Goal: Obtain resource: Obtain resource

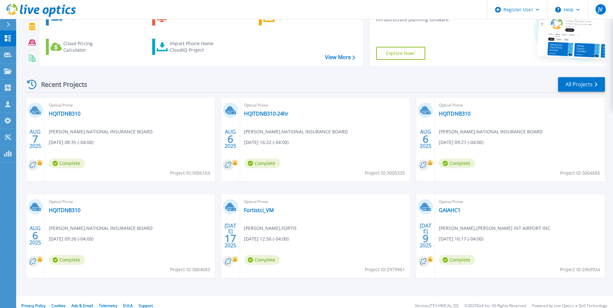
scroll to position [77, 0]
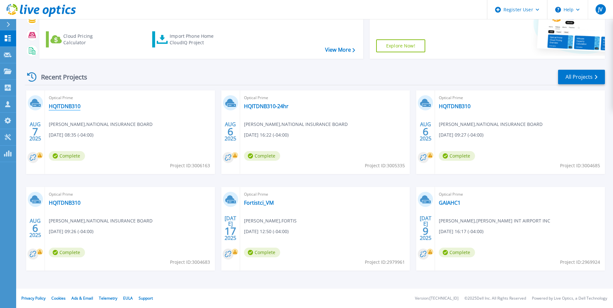
click at [75, 105] on link "HQITDNB310" at bounding box center [65, 106] width 32 height 6
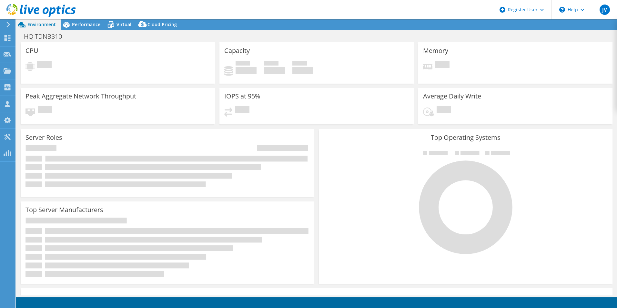
select select "USD"
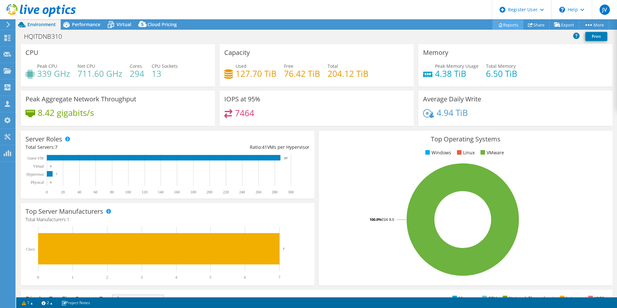
click at [500, 24] on link "Reports" at bounding box center [508, 25] width 31 height 10
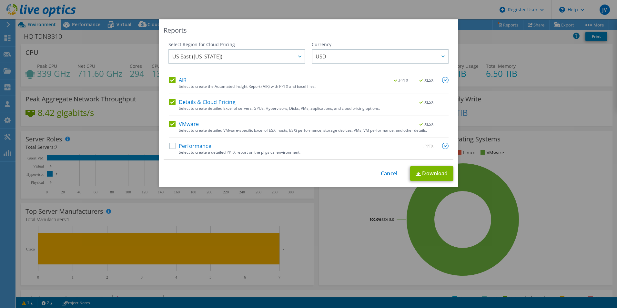
click at [169, 103] on label "Details & Cloud Pricing" at bounding box center [202, 102] width 67 height 6
click at [0, 0] on input "Details & Cloud Pricing" at bounding box center [0, 0] width 0 height 0
click at [169, 125] on label "VMware" at bounding box center [184, 124] width 30 height 6
click at [0, 0] on input "VMware" at bounding box center [0, 0] width 0 height 0
click at [420, 173] on link "Download" at bounding box center [431, 173] width 43 height 15
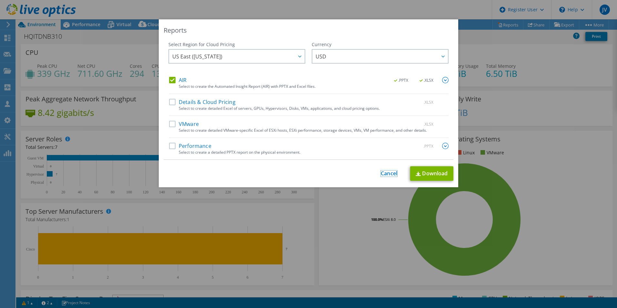
click at [388, 172] on link "Cancel" at bounding box center [389, 174] width 16 height 6
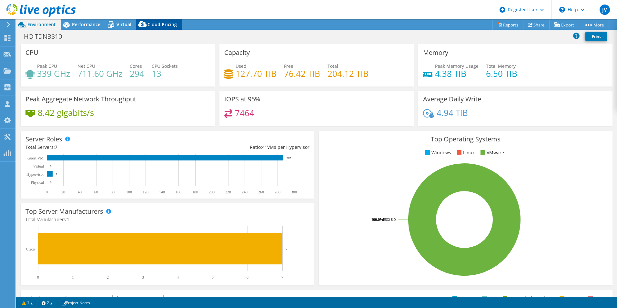
click at [155, 26] on span "Cloud Pricing" at bounding box center [162, 24] width 29 height 6
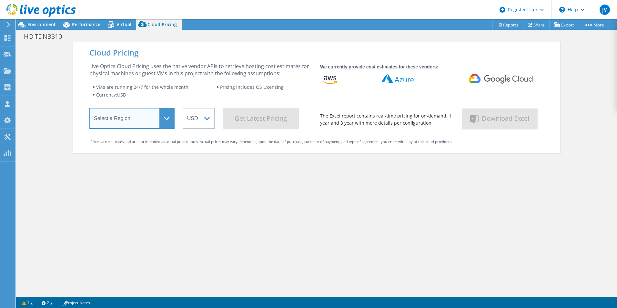
drag, startPoint x: 153, startPoint y: 117, endPoint x: 151, endPoint y: 125, distance: 7.8
click at [153, 117] on select "Select a Region Asia Pacific (Hong Kong) Asia Pacific (Mumbai) Asia Pacific (Se…" at bounding box center [131, 118] width 85 height 21
select select "USEast"
click at [89, 109] on select "Select a Region Asia Pacific (Hong Kong) Asia Pacific (Mumbai) Asia Pacific (Se…" at bounding box center [131, 118] width 85 height 21
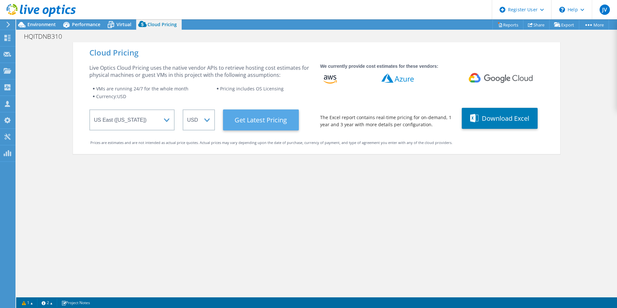
click at [250, 122] on Latest "Get Latest Pricing" at bounding box center [261, 119] width 76 height 21
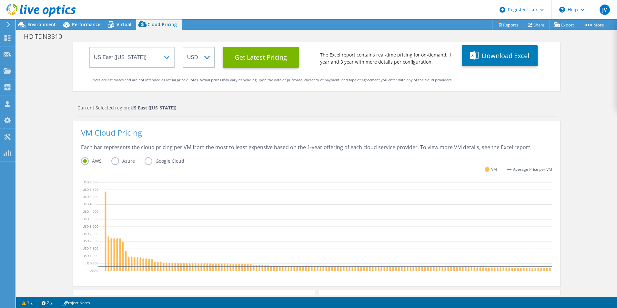
scroll to position [65, 0]
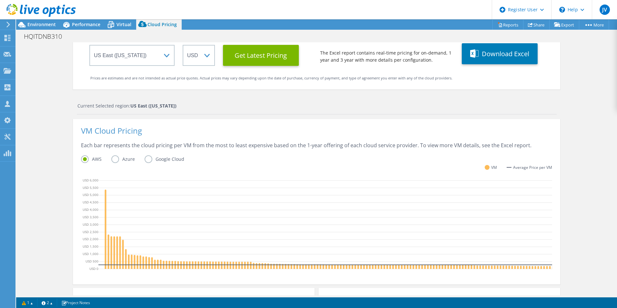
click at [114, 160] on label "Azure" at bounding box center [127, 159] width 33 height 8
click at [0, 0] on input "Azure" at bounding box center [0, 0] width 0 height 0
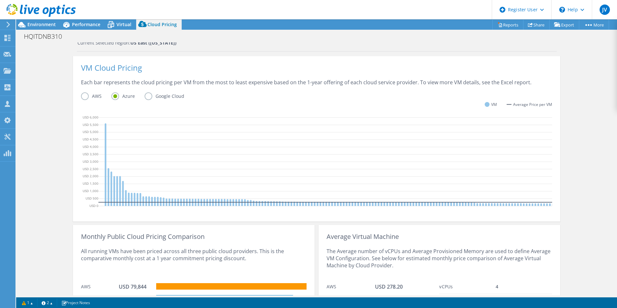
scroll to position [161, 0]
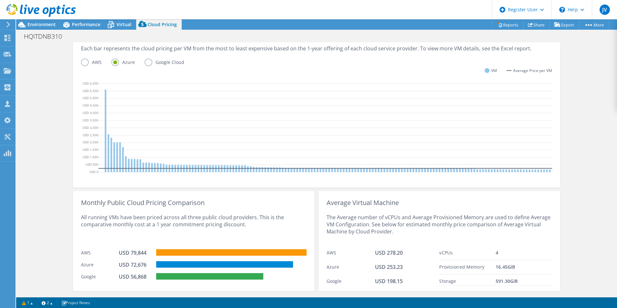
click at [85, 63] on label "AWS" at bounding box center [96, 62] width 30 height 8
click at [0, 0] on input "AWS" at bounding box center [0, 0] width 0 height 0
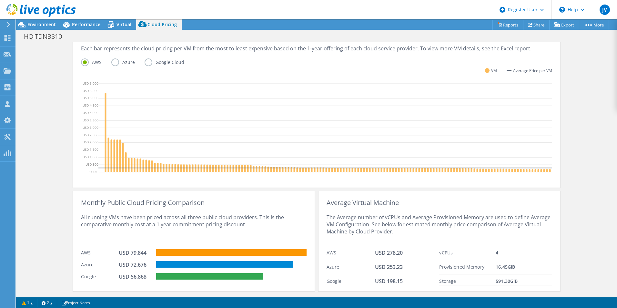
click at [147, 62] on label "Google Cloud" at bounding box center [169, 62] width 49 height 8
click at [0, 0] on input "Google Cloud" at bounding box center [0, 0] width 0 height 0
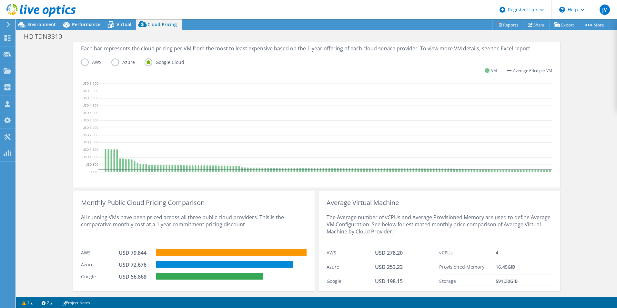
click at [116, 67] on div "AWS Azure Google Cloud" at bounding box center [316, 63] width 471 height 10
click at [113, 61] on label "Azure" at bounding box center [127, 62] width 33 height 8
click at [0, 0] on input "Azure" at bounding box center [0, 0] width 0 height 0
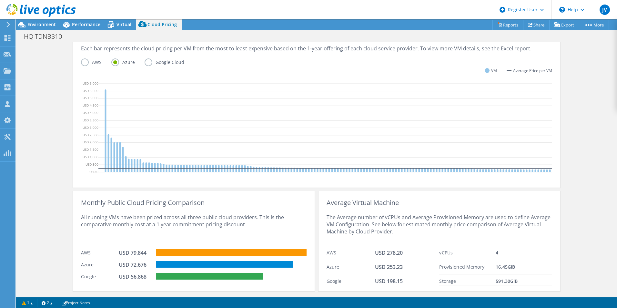
click at [85, 62] on label "AWS" at bounding box center [96, 62] width 30 height 8
click at [0, 0] on input "AWS" at bounding box center [0, 0] width 0 height 0
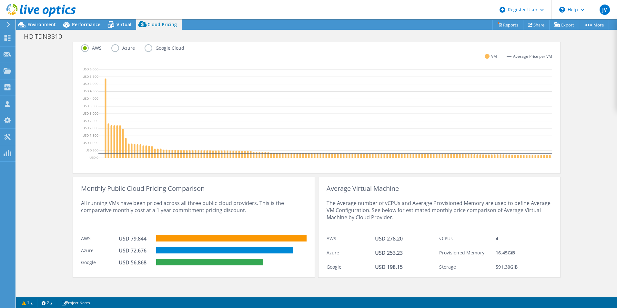
scroll to position [183, 0]
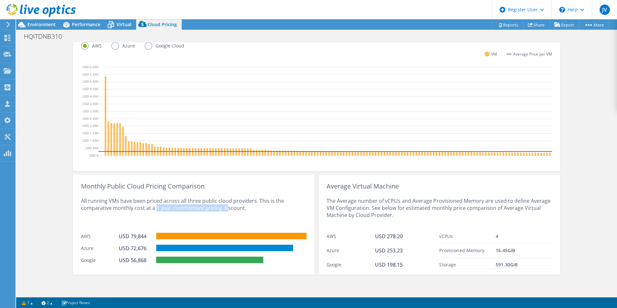
drag, startPoint x: 154, startPoint y: 208, endPoint x: 224, endPoint y: 208, distance: 70.1
click at [224, 208] on div "All running VMs have been priced across all three public cloud providers. This …" at bounding box center [194, 210] width 226 height 40
drag, startPoint x: 142, startPoint y: 249, endPoint x: 116, endPoint y: 250, distance: 26.2
click at [116, 250] on div "Azure USD 72,676" at bounding box center [194, 248] width 226 height 12
drag, startPoint x: 116, startPoint y: 250, endPoint x: 98, endPoint y: 224, distance: 31.9
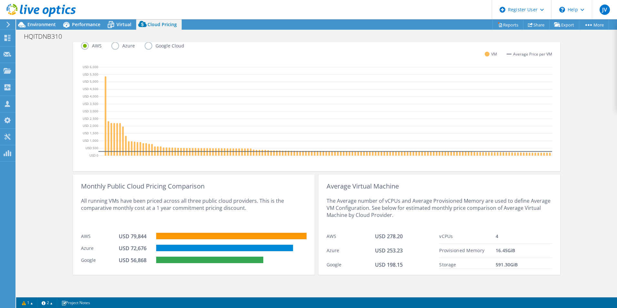
click at [98, 224] on div "All running VMs have been priced across all three public cloud providers. This …" at bounding box center [194, 210] width 226 height 40
drag, startPoint x: 116, startPoint y: 248, endPoint x: 144, endPoint y: 250, distance: 28.4
click at [144, 250] on div "Azure USD 72,676" at bounding box center [194, 248] width 226 height 12
click at [128, 247] on div "USD 72,676" at bounding box center [135, 248] width 32 height 7
drag, startPoint x: 117, startPoint y: 248, endPoint x: 143, endPoint y: 248, distance: 25.8
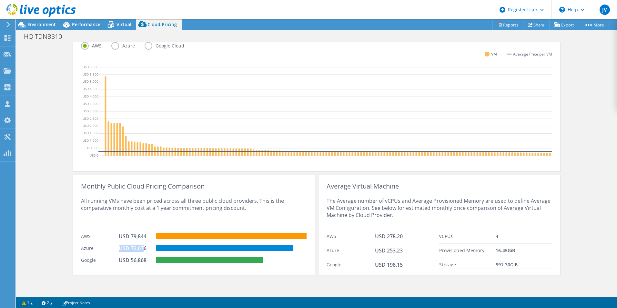
click at [143, 248] on div "USD 72,676" at bounding box center [135, 248] width 32 height 7
click at [87, 21] on span "Performance" at bounding box center [86, 24] width 28 height 6
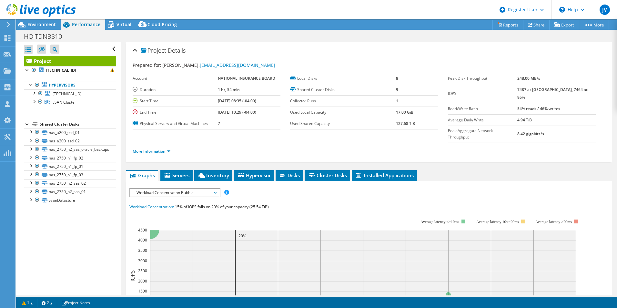
scroll to position [0, 0]
click at [32, 93] on div at bounding box center [34, 92] width 6 height 6
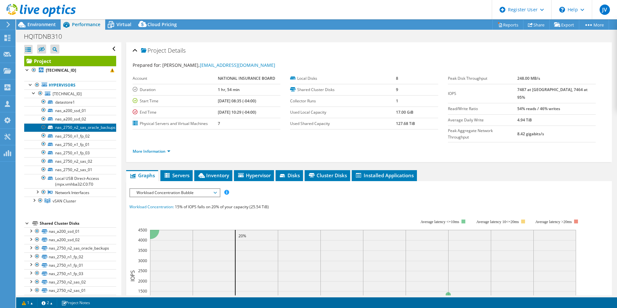
click at [81, 128] on link "nas_2750_n2_sas_oracle_backups" at bounding box center [70, 127] width 92 height 8
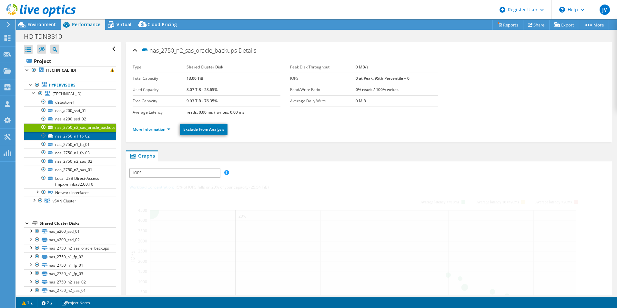
click at [82, 140] on link "nas_2750_n1_fp_02" at bounding box center [70, 136] width 92 height 8
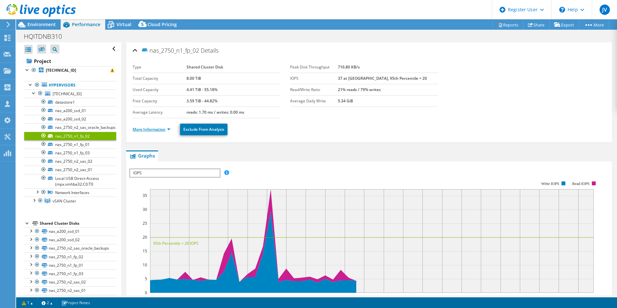
click at [139, 128] on link "More Information" at bounding box center [152, 129] width 38 height 5
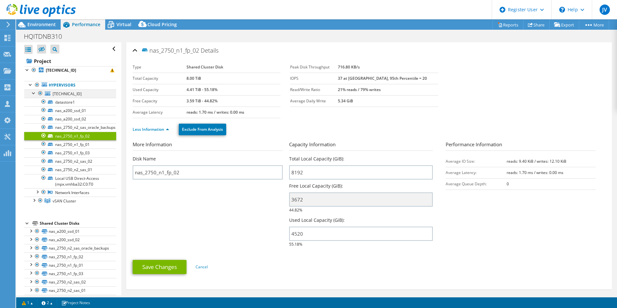
click at [33, 91] on div at bounding box center [34, 92] width 6 height 6
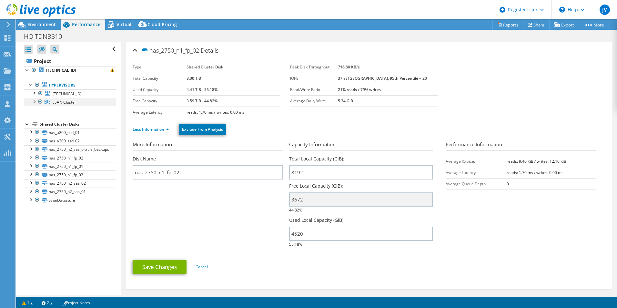
click at [35, 101] on div at bounding box center [34, 101] width 6 height 6
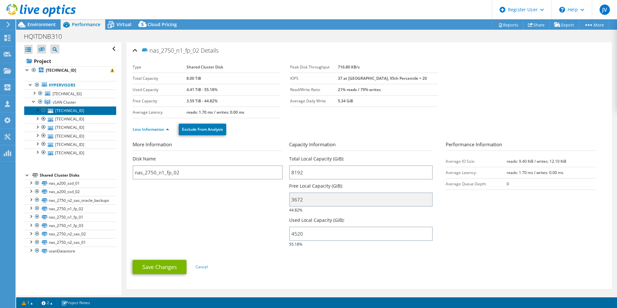
click at [75, 110] on link "172.16.0.251" at bounding box center [70, 110] width 92 height 8
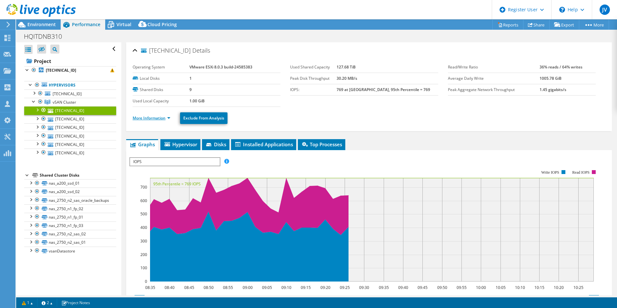
click at [157, 117] on link "More Information" at bounding box center [152, 117] width 38 height 5
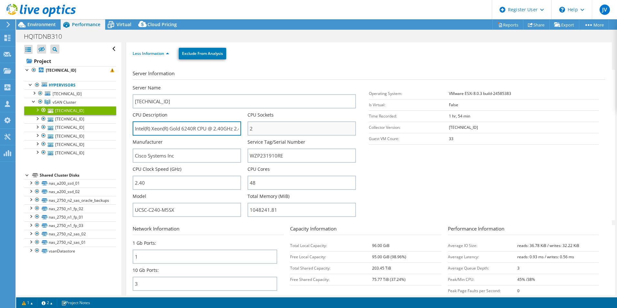
scroll to position [0, 17]
drag, startPoint x: 171, startPoint y: 128, endPoint x: 195, endPoint y: 128, distance: 24.5
click at [195, 128] on input "Intel(R) Xeon(R) Gold 6240R CPU @ 2.40GHz 2.40 GHz" at bounding box center [187, 128] width 109 height 14
click at [171, 130] on input "Intel(R) Xeon(R) Gold 6240R CPU @ 2.40GHz 2.40 GHz" at bounding box center [187, 128] width 109 height 14
drag, startPoint x: 167, startPoint y: 129, endPoint x: 171, endPoint y: 129, distance: 4.2
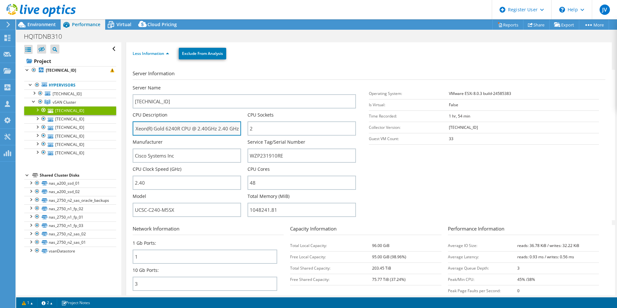
click at [171, 129] on input "Intel(R) Xeon(R) Gold 6240R CPU @ 2.40GHz 2.40 GHz" at bounding box center [187, 128] width 109 height 14
click at [180, 130] on input "Intel(R) Xeon(R) Gold 6240R CPU @ 2.40GHz 2.40 GHz" at bounding box center [187, 128] width 109 height 14
